Goal: Transaction & Acquisition: Purchase product/service

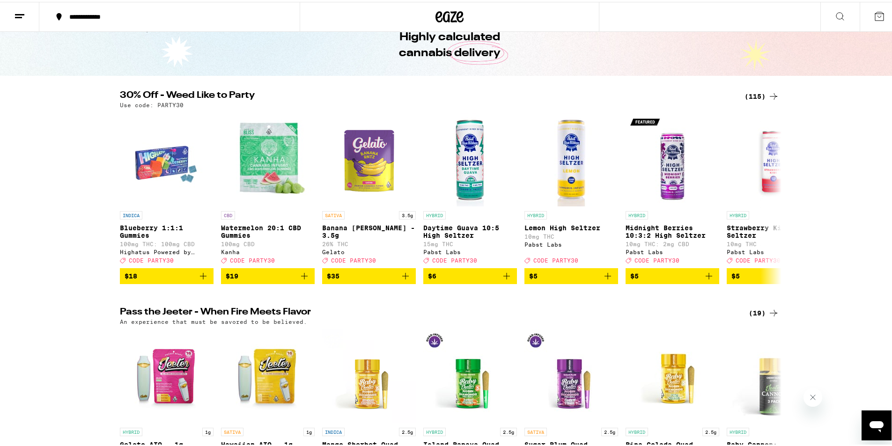
scroll to position [0, 4095]
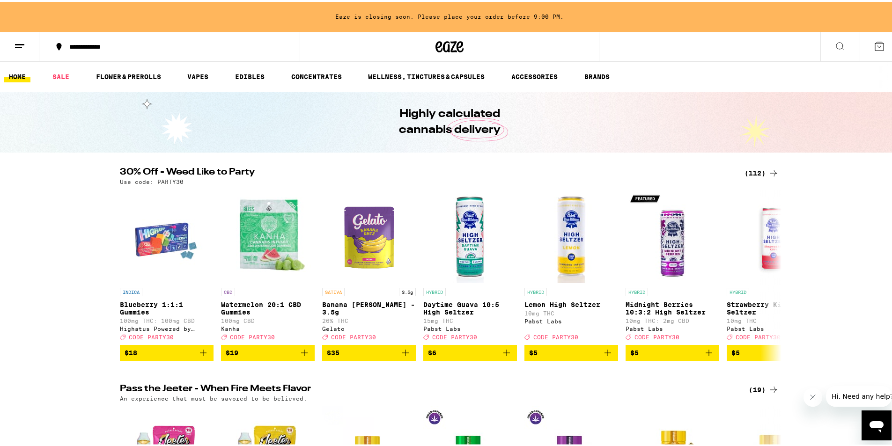
click at [811, 395] on icon "Close message from company" at bounding box center [812, 396] width 7 height 7
click at [757, 177] on div "Use code: PARTY30" at bounding box center [449, 180] width 659 height 6
click at [753, 169] on div "(112)" at bounding box center [762, 171] width 35 height 11
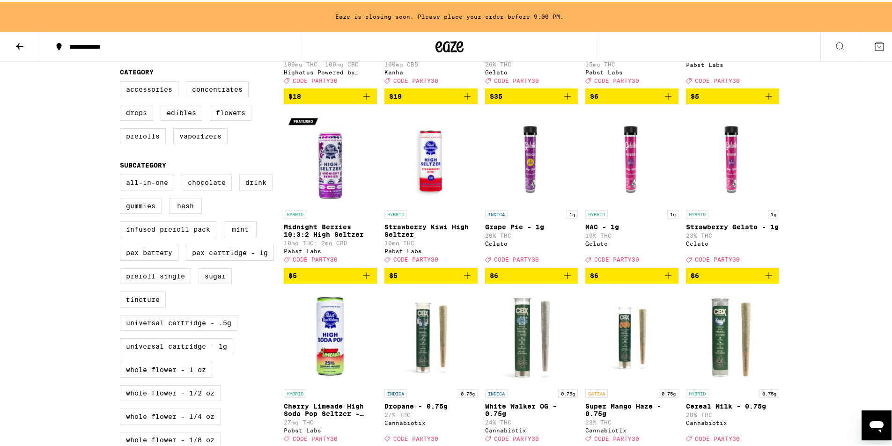
scroll to position [515, 0]
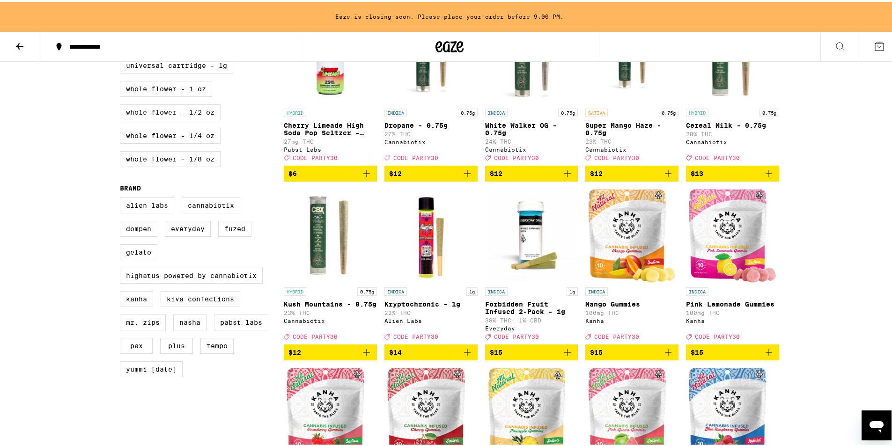
click at [162, 118] on label "Whole Flower - 1/2 oz" at bounding box center [170, 111] width 101 height 16
checkbox input "true"
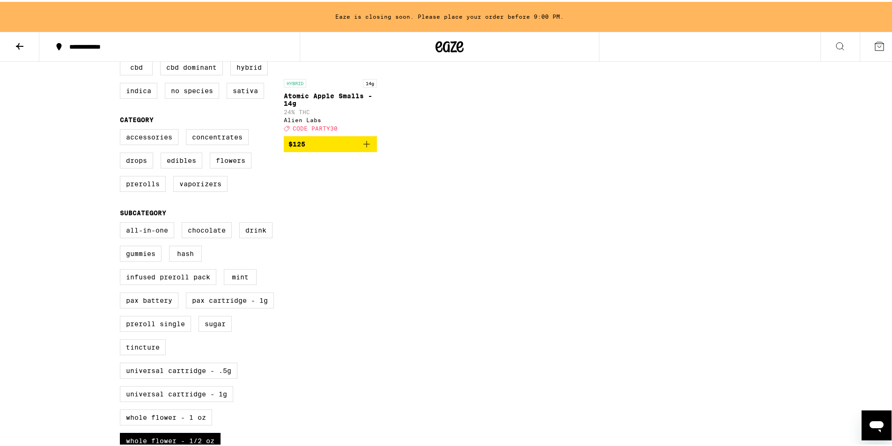
scroll to position [8, 0]
